Goal: Task Accomplishment & Management: Complete application form

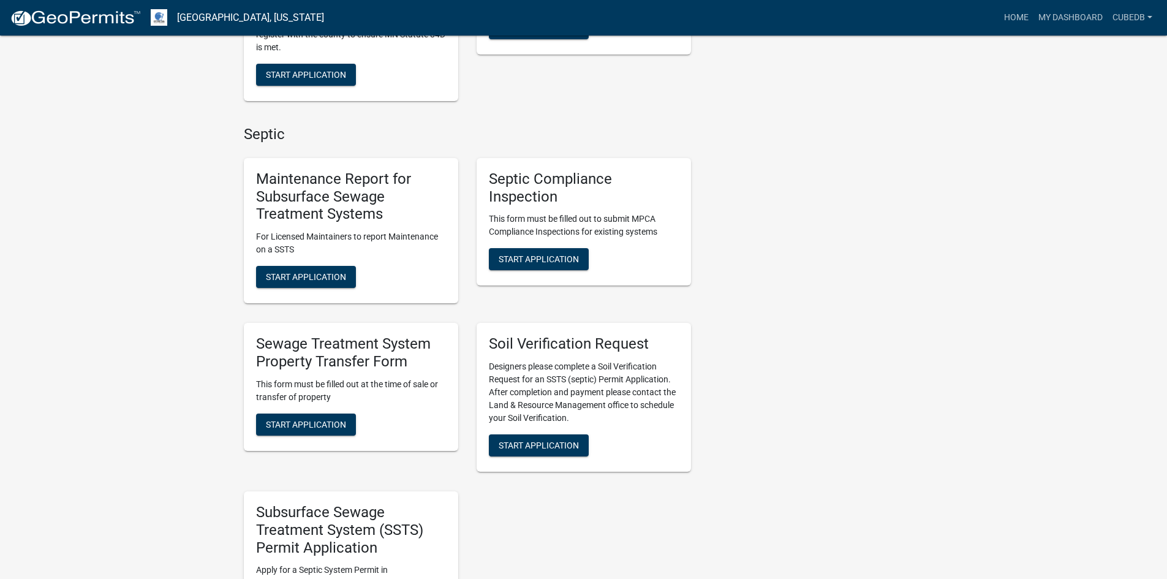
scroll to position [751, 0]
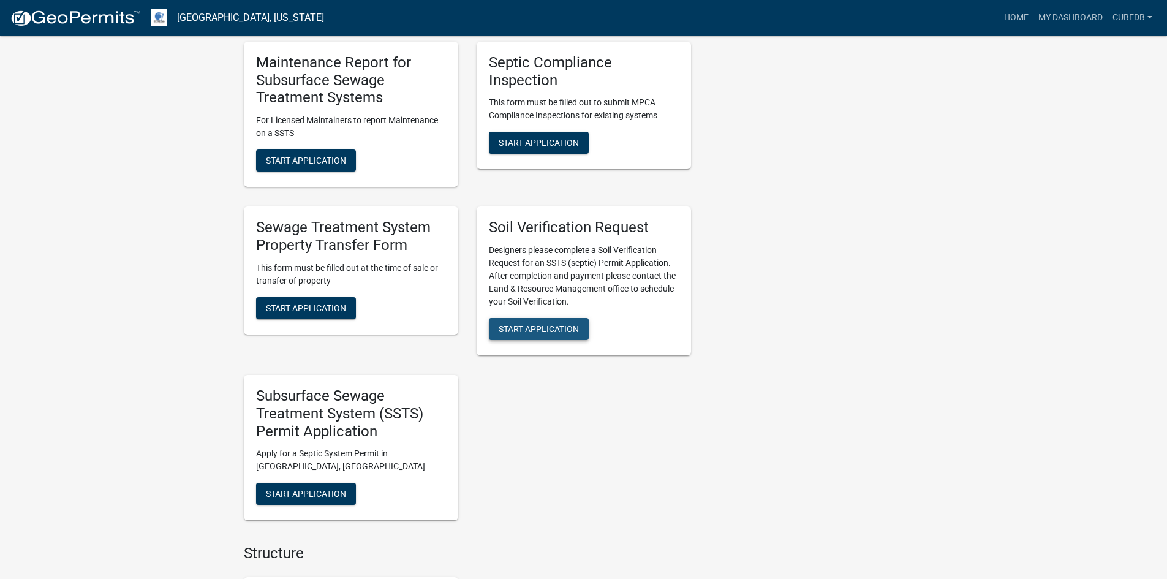
click at [529, 328] on span "Start Application" at bounding box center [539, 329] width 80 height 10
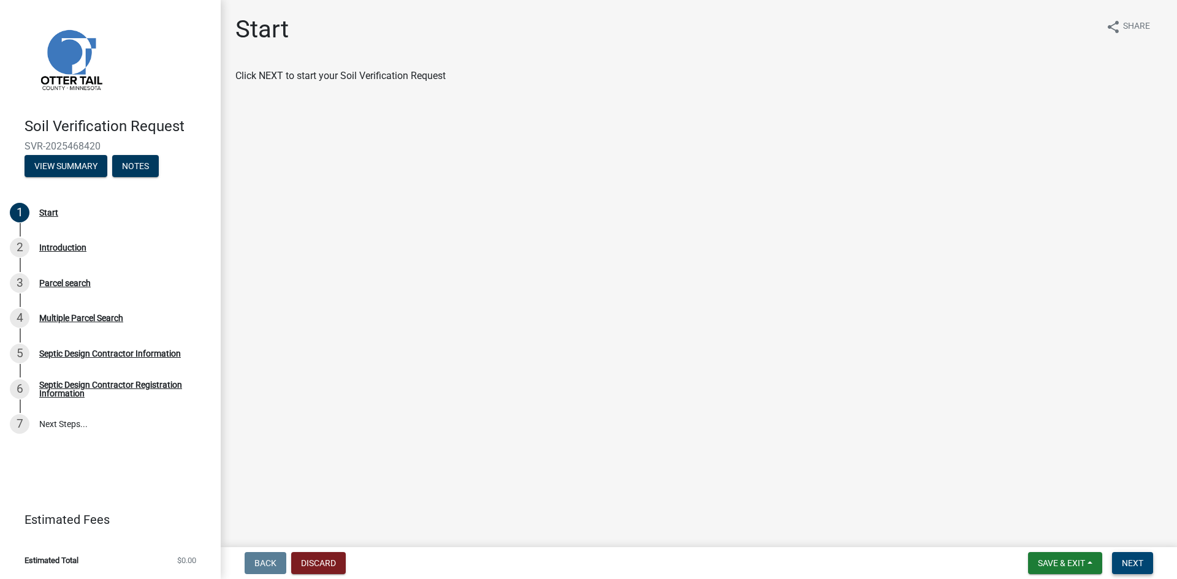
click at [1123, 559] on span "Next" at bounding box center [1131, 563] width 21 height 10
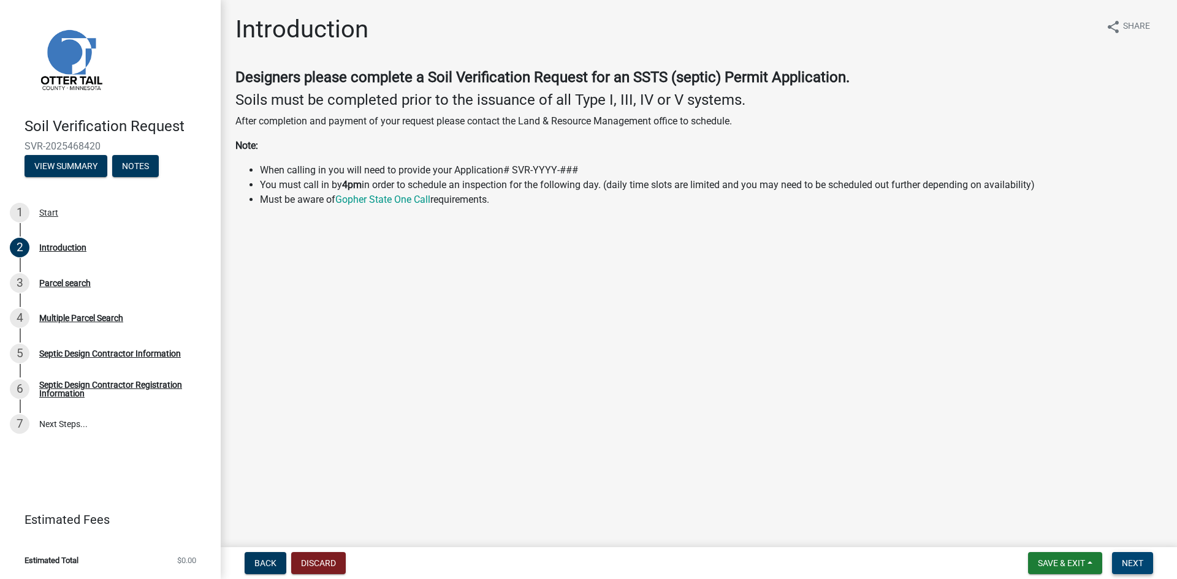
click at [1132, 562] on span "Next" at bounding box center [1131, 563] width 21 height 10
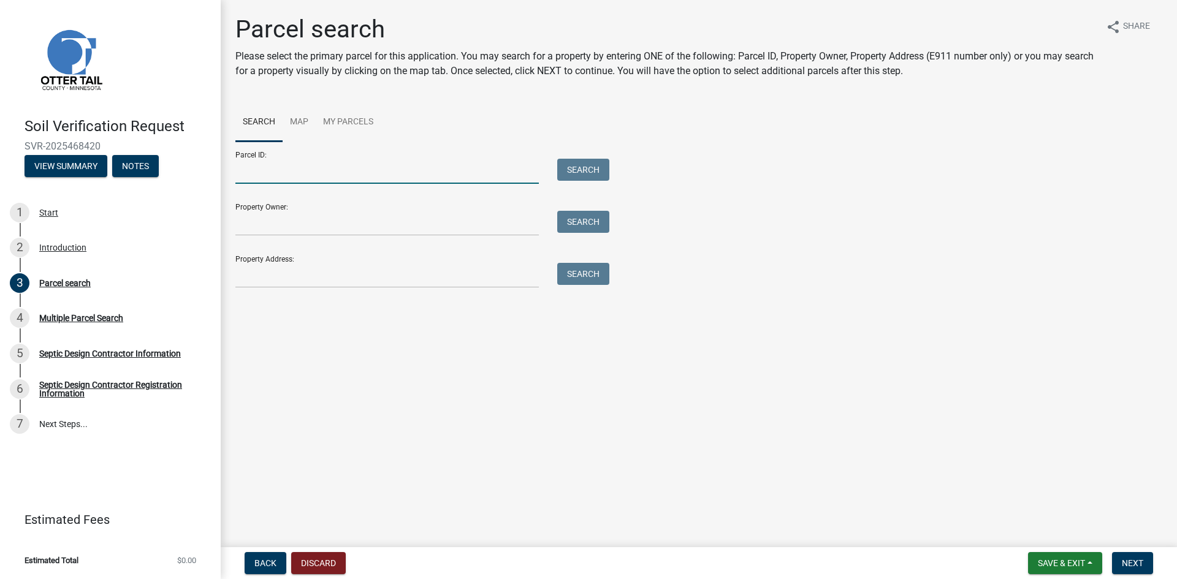
click at [449, 171] on input "Parcel ID:" at bounding box center [386, 171] width 303 height 25
paste input "42000230206008"
type input "42000230206008"
click at [597, 171] on button "Search" at bounding box center [583, 170] width 52 height 22
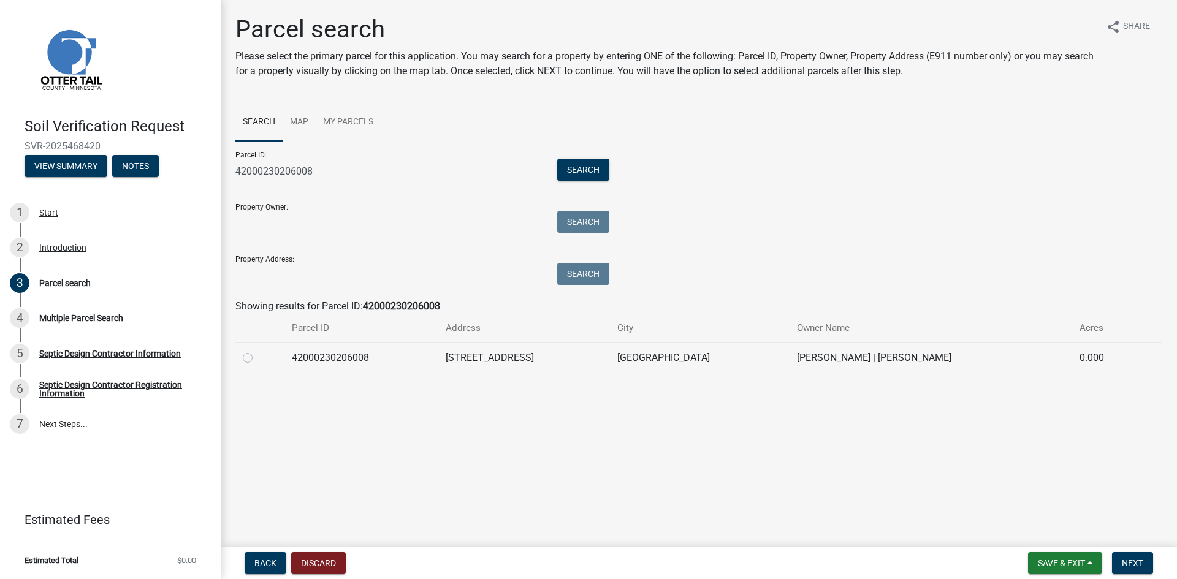
click at [257, 351] on label at bounding box center [257, 351] width 0 height 0
click at [257, 357] on input "radio" at bounding box center [261, 355] width 8 height 8
radio input "true"
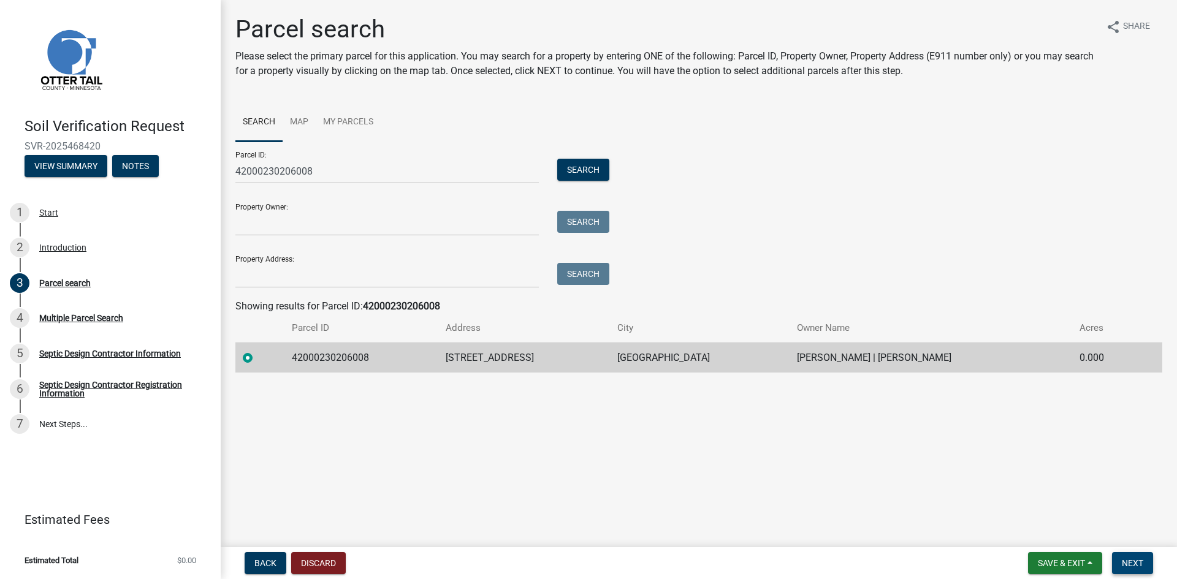
click at [1134, 565] on span "Next" at bounding box center [1131, 563] width 21 height 10
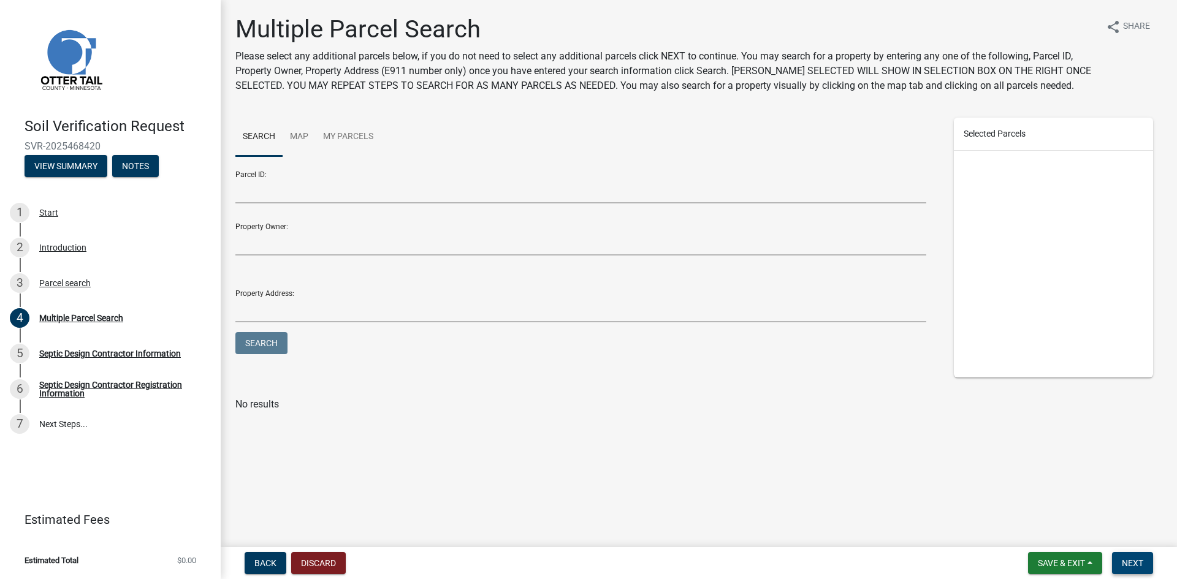
click at [1121, 559] on span "Next" at bounding box center [1131, 563] width 21 height 10
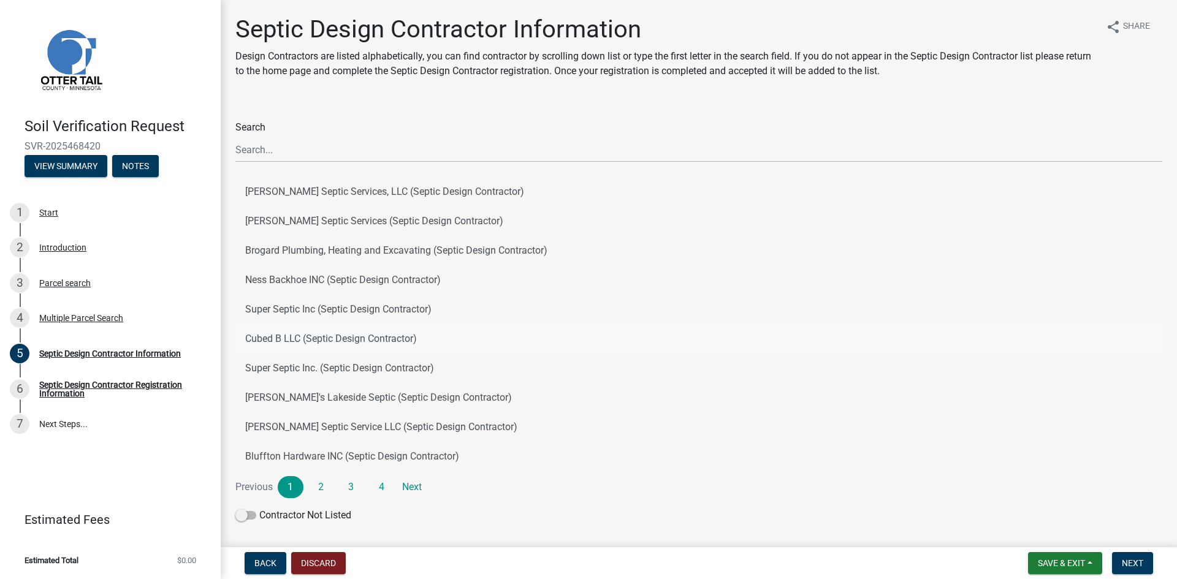
click at [306, 343] on button "Cubed B LLC (Septic Design Contractor)" at bounding box center [698, 338] width 927 height 29
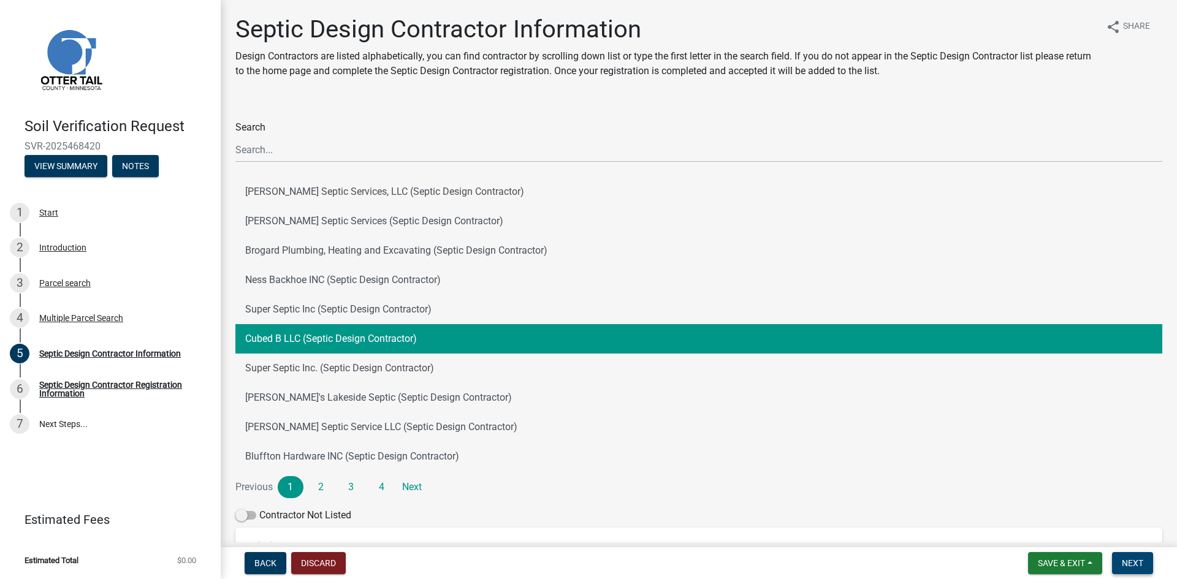
click at [1123, 561] on span "Next" at bounding box center [1131, 563] width 21 height 10
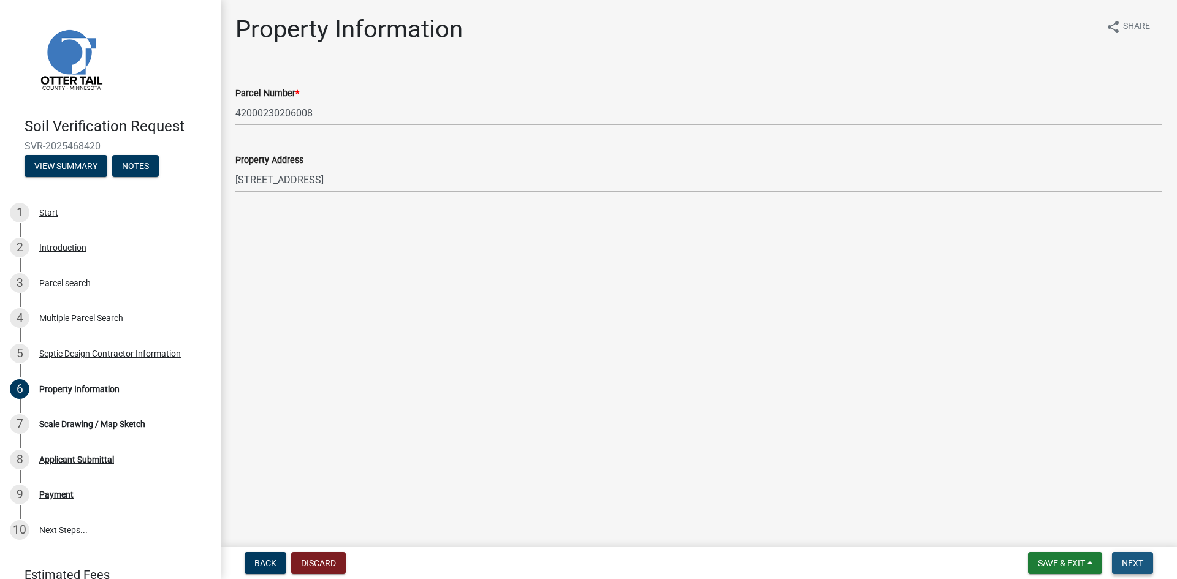
click at [1122, 564] on span "Next" at bounding box center [1131, 563] width 21 height 10
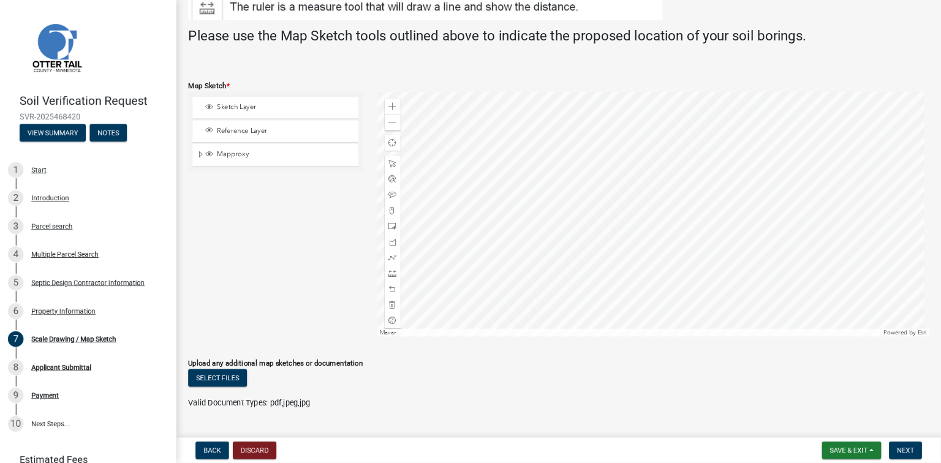
scroll to position [223, 0]
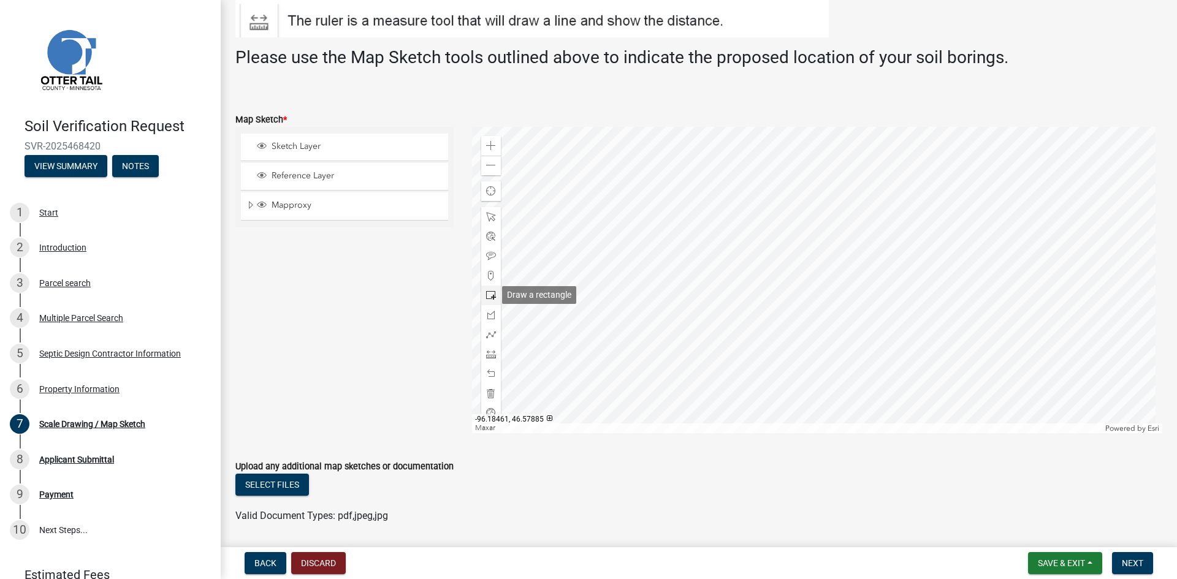
click at [489, 295] on span at bounding box center [491, 295] width 10 height 10
click at [825, 251] on div at bounding box center [817, 280] width 691 height 306
click at [491, 392] on span at bounding box center [491, 394] width 10 height 10
click at [488, 316] on span at bounding box center [491, 315] width 10 height 10
click at [489, 148] on span at bounding box center [491, 146] width 10 height 10
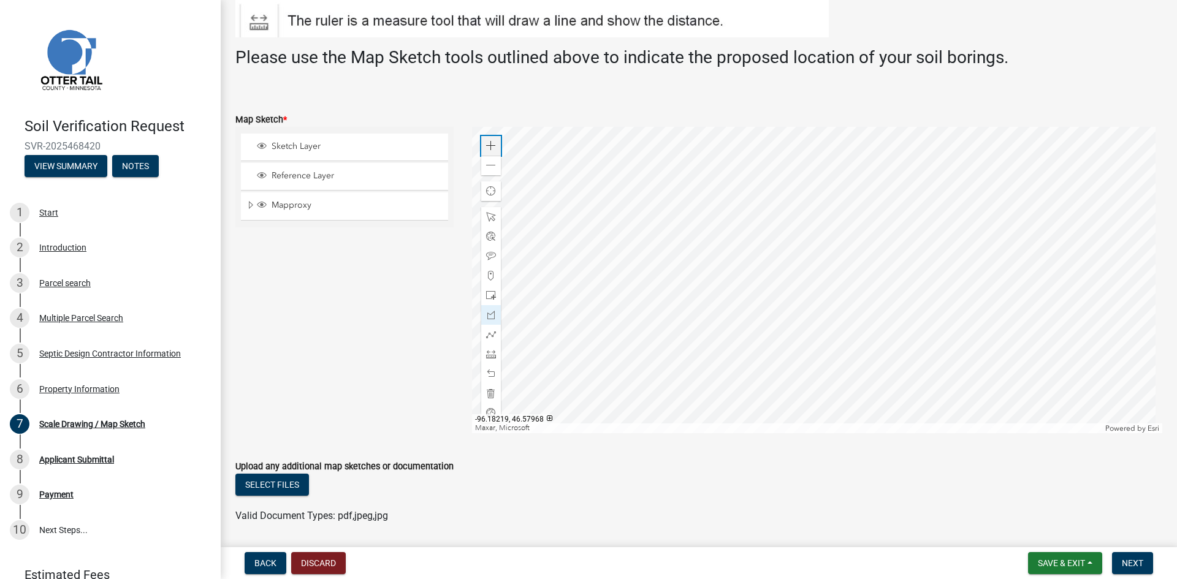
drag, startPoint x: 487, startPoint y: 146, endPoint x: 491, endPoint y: 153, distance: 7.7
click at [487, 146] on span at bounding box center [491, 146] width 10 height 10
click at [486, 293] on span at bounding box center [491, 295] width 10 height 10
click at [781, 162] on div at bounding box center [817, 280] width 691 height 306
click at [1126, 566] on span "Next" at bounding box center [1131, 563] width 21 height 10
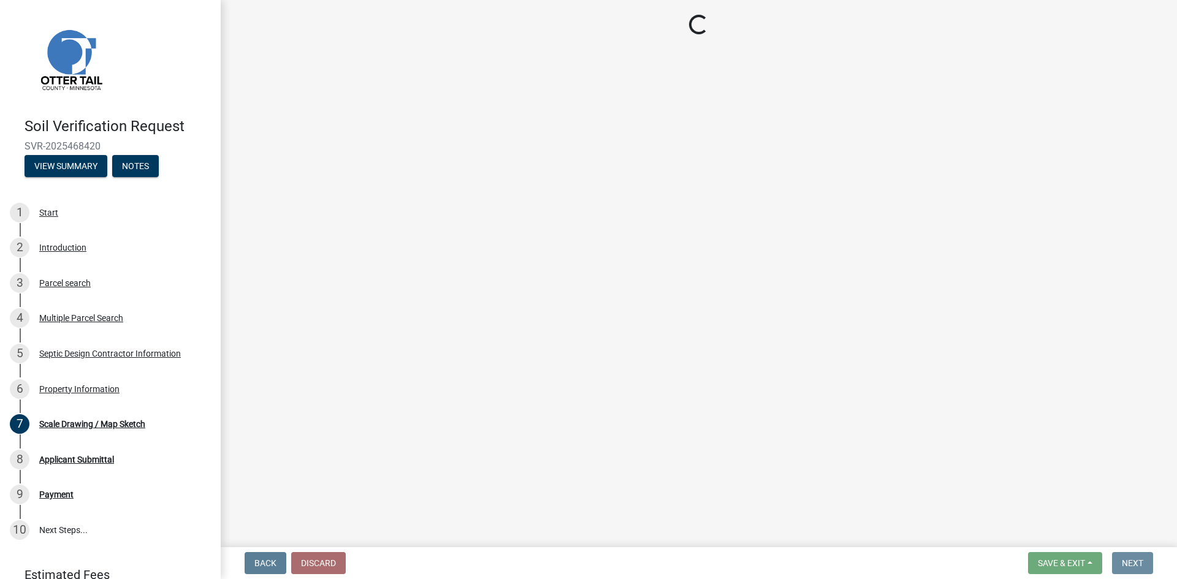
scroll to position [0, 0]
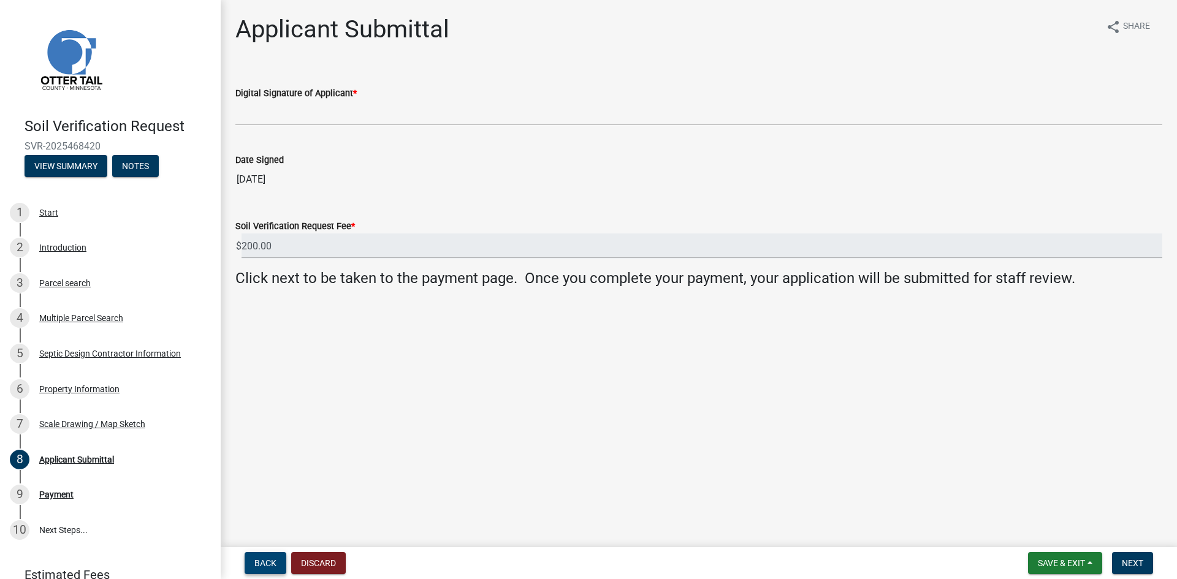
click at [265, 560] on span "Back" at bounding box center [265, 563] width 22 height 10
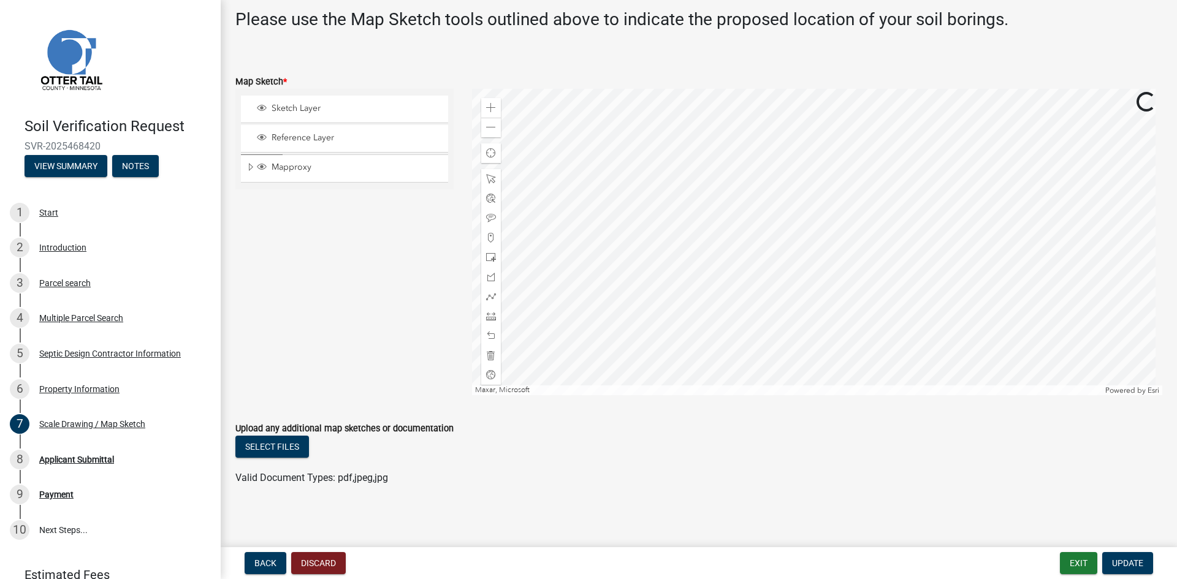
scroll to position [263, 0]
click at [276, 444] on button "Select files" at bounding box center [272, 445] width 74 height 22
click at [293, 445] on button "Select files" at bounding box center [272, 445] width 74 height 22
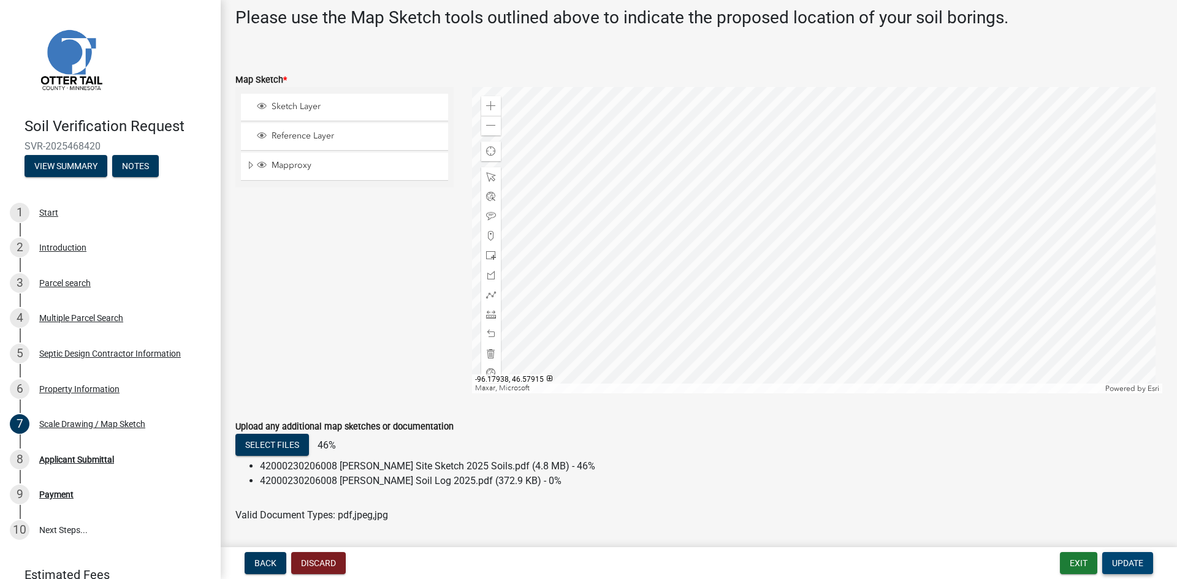
click at [1132, 565] on span "Update" at bounding box center [1127, 563] width 31 height 10
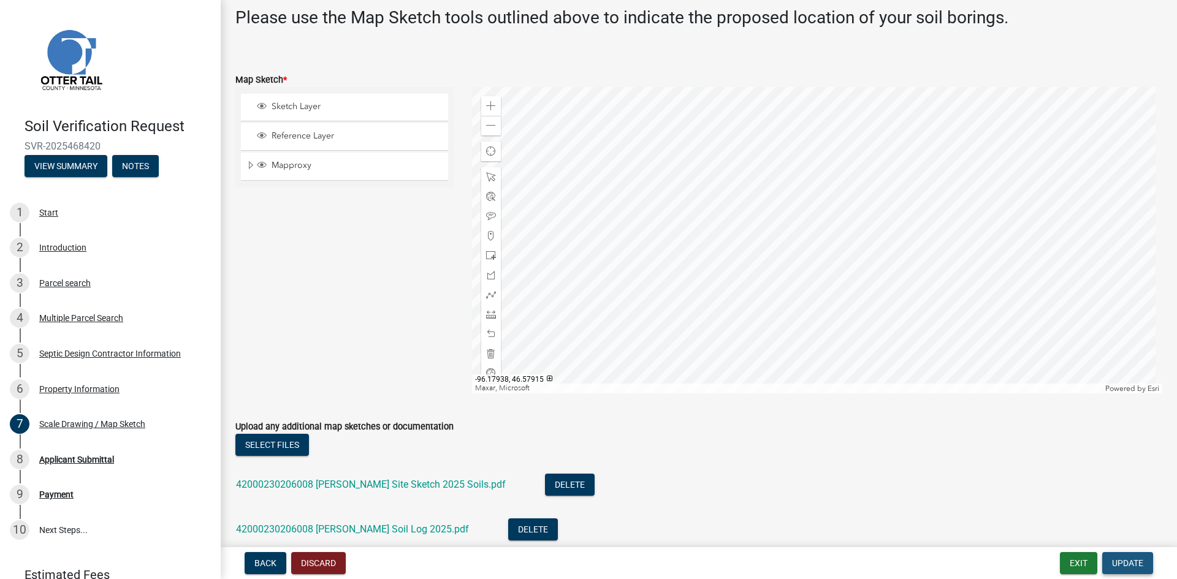
click at [1128, 563] on span "Update" at bounding box center [1127, 563] width 31 height 10
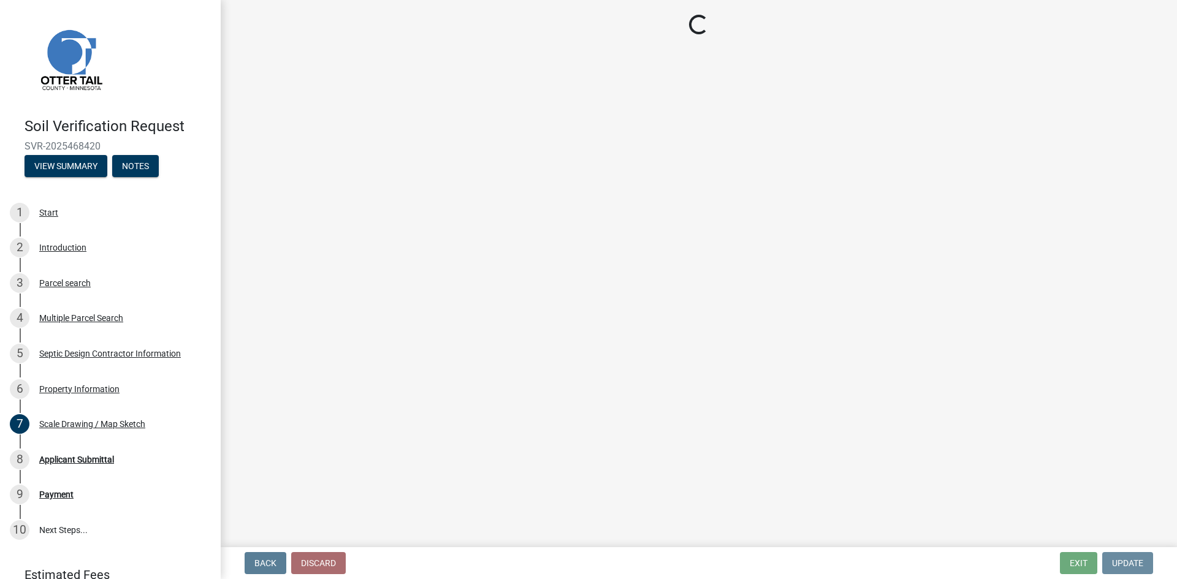
scroll to position [0, 0]
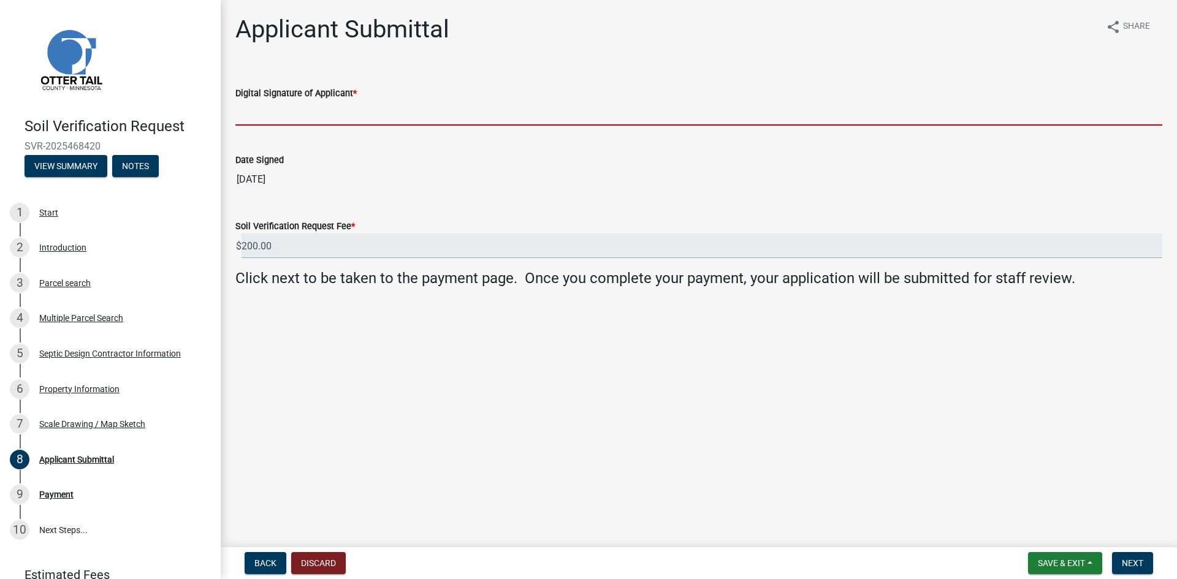
click at [300, 114] on input "Digital Signature of Applicant *" at bounding box center [698, 112] width 927 height 25
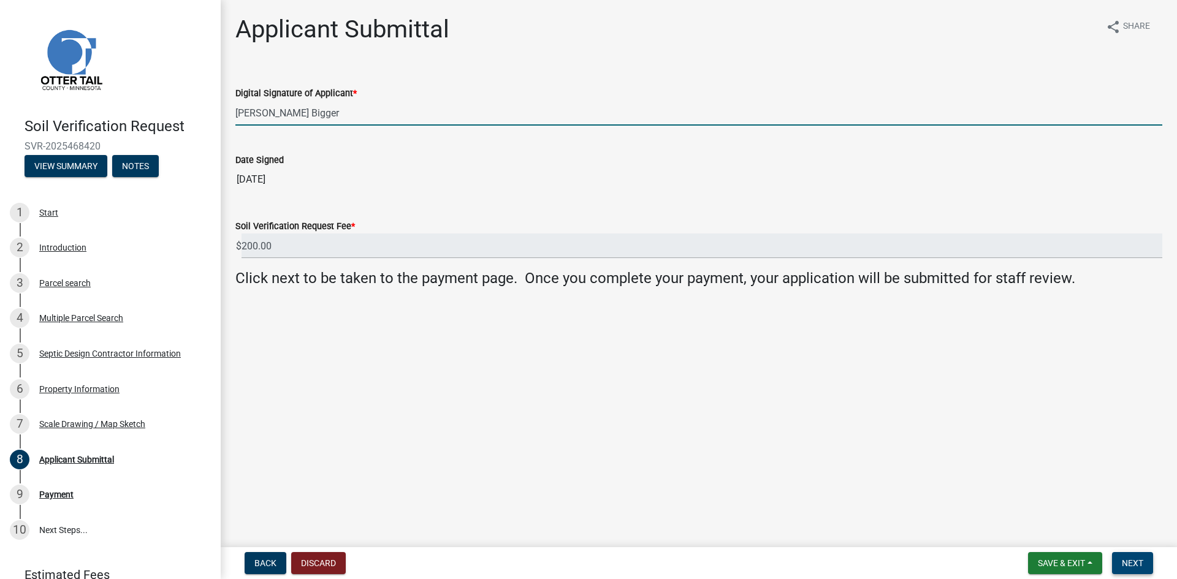
type input "[PERSON_NAME] Bigger"
click at [1120, 561] on button "Next" at bounding box center [1132, 563] width 41 height 22
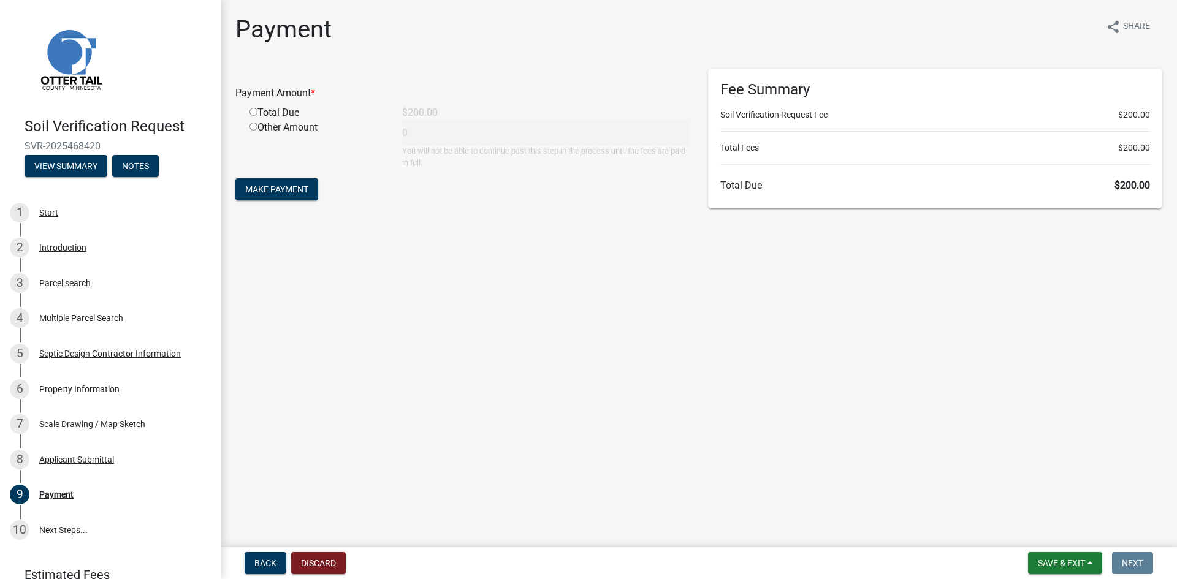
click at [254, 112] on input "radio" at bounding box center [253, 112] width 8 height 8
radio input "true"
type input "200"
click at [286, 184] on span "Make Payment" at bounding box center [276, 189] width 63 height 10
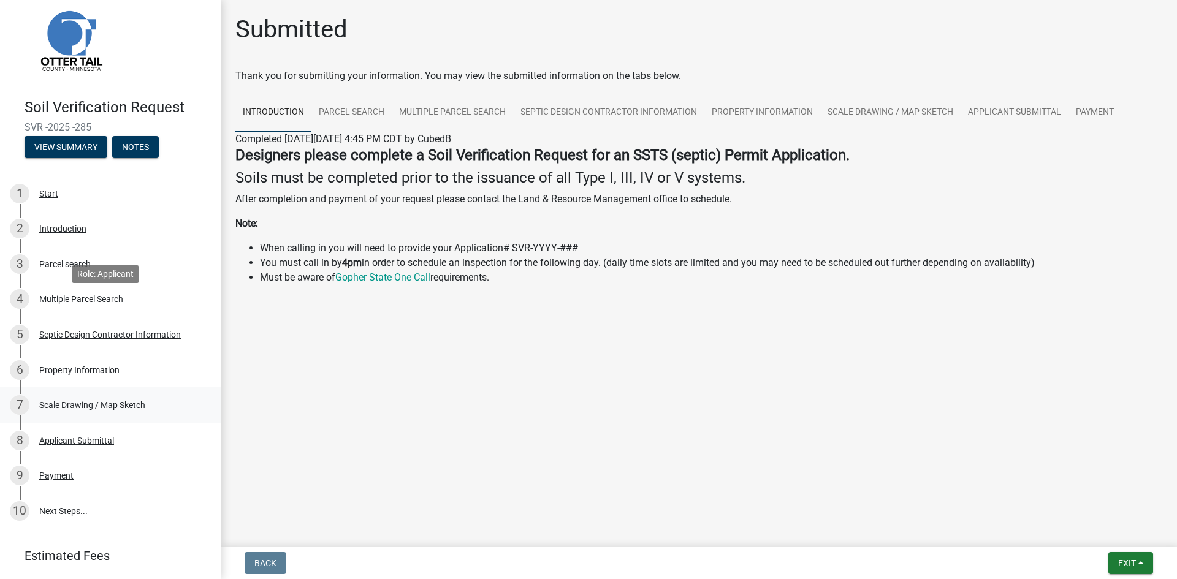
scroll to position [83, 0]
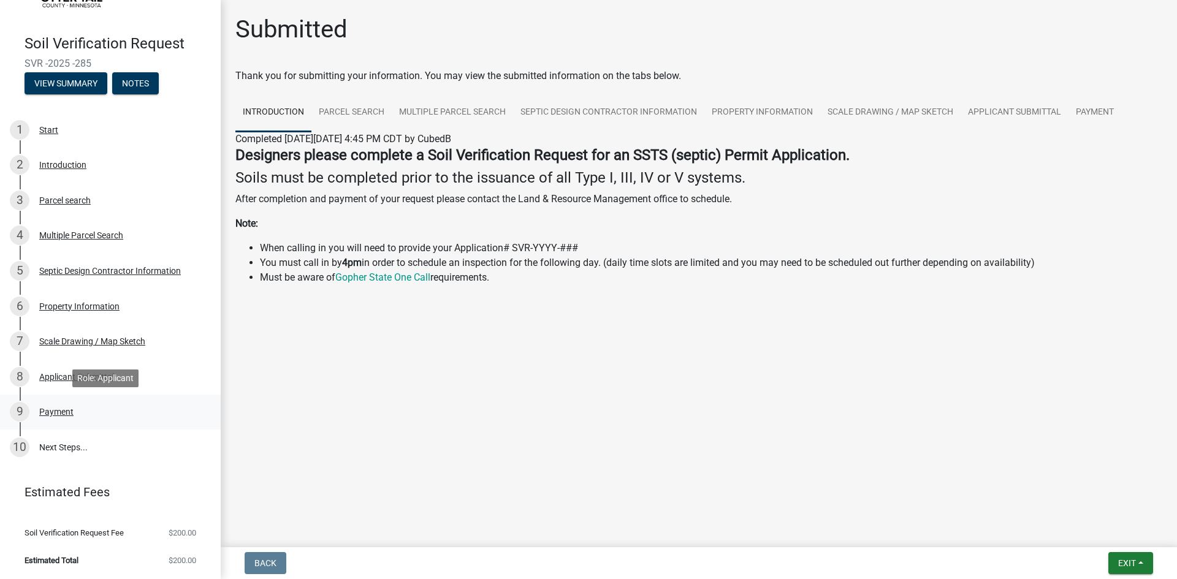
click at [67, 408] on div "Payment" at bounding box center [56, 412] width 34 height 9
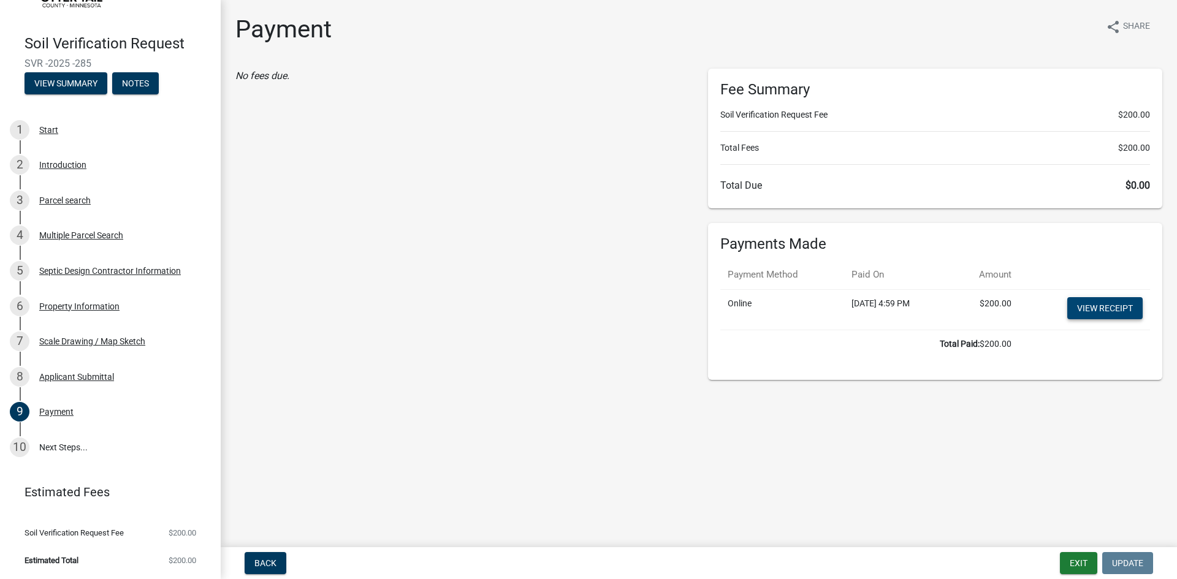
click at [1090, 309] on link "View receipt" at bounding box center [1104, 308] width 75 height 22
click at [64, 82] on button "View Summary" at bounding box center [66, 83] width 83 height 22
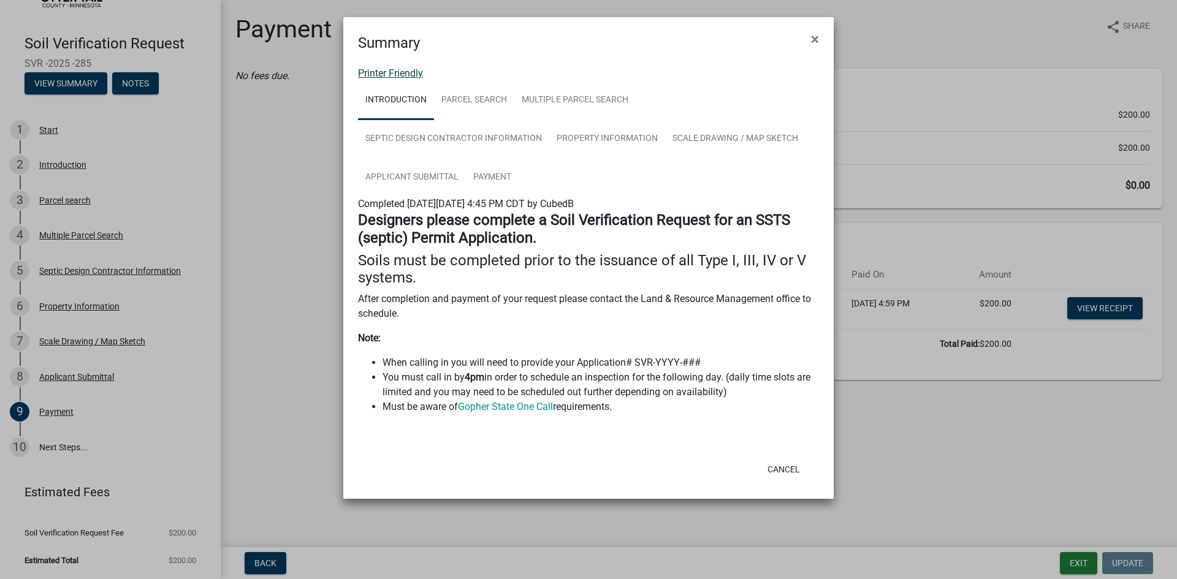
click at [409, 74] on link "Printer Friendly" at bounding box center [390, 73] width 65 height 12
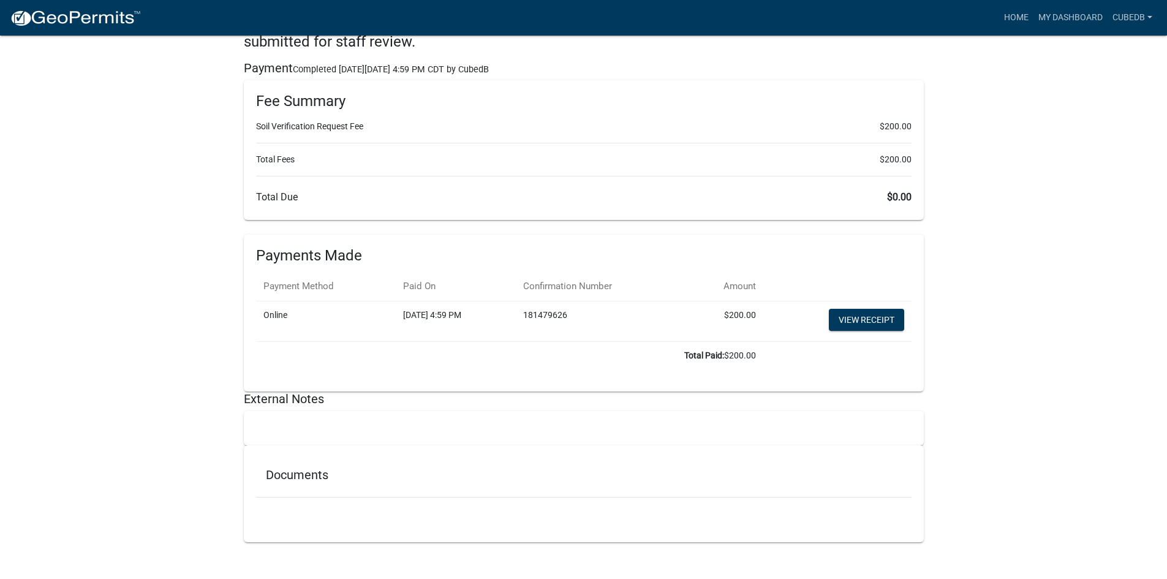
scroll to position [2377, 0]
